Goal: Transaction & Acquisition: Subscribe to service/newsletter

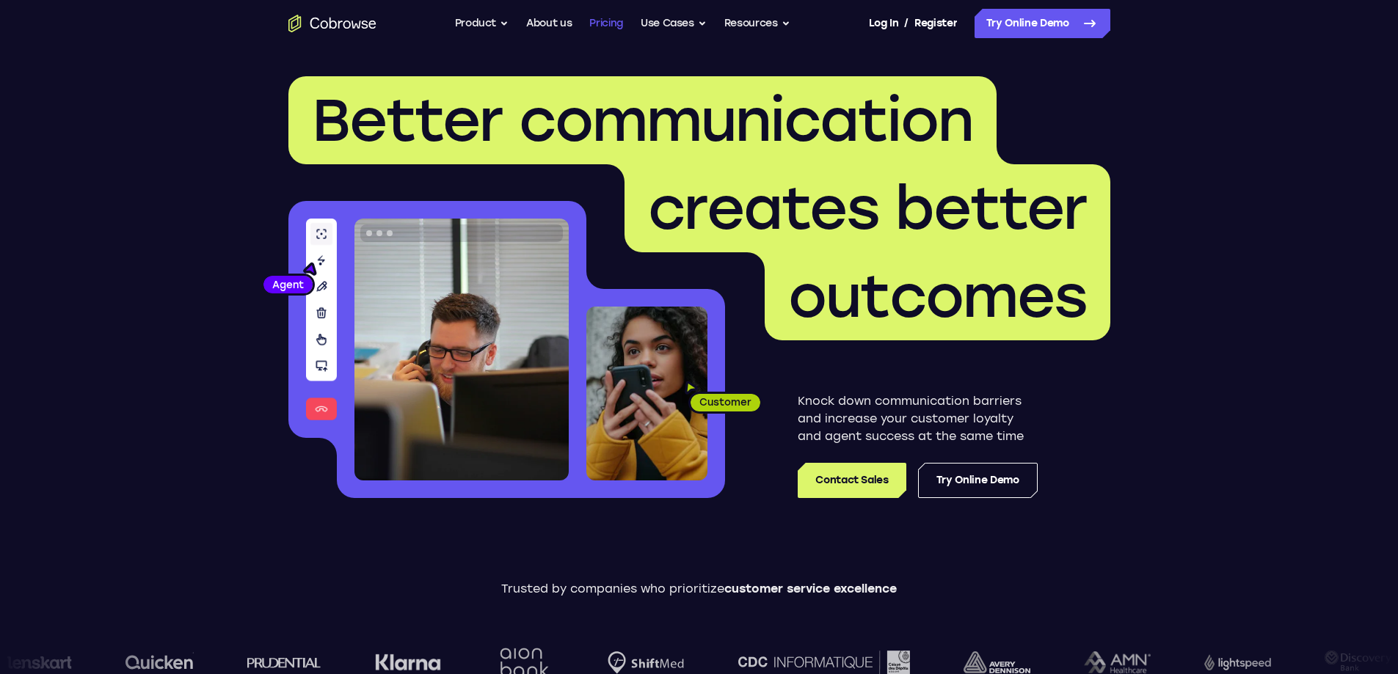
click at [606, 26] on link "Pricing" at bounding box center [606, 23] width 34 height 29
click at [927, 28] on link "Register" at bounding box center [935, 23] width 43 height 29
